Goal: Find specific page/section: Find specific page/section

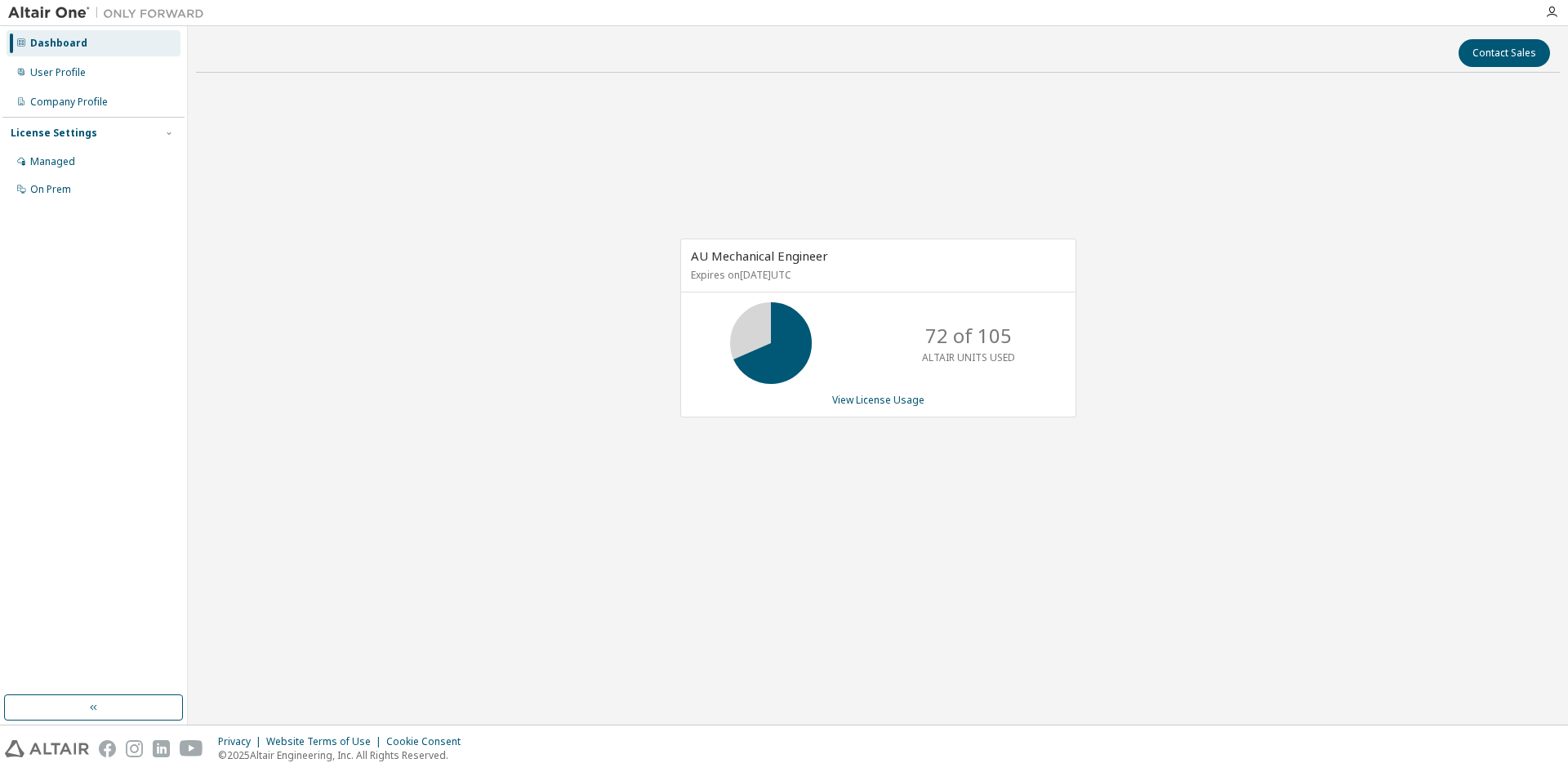
click at [1207, 344] on div "AU Mechanical Engineer Expires on [DATE] UTC 72 of 105 ALTAIR UNITS USED View L…" at bounding box center [877, 335] width 1363 height 501
